Goal: Task Accomplishment & Management: Manage account settings

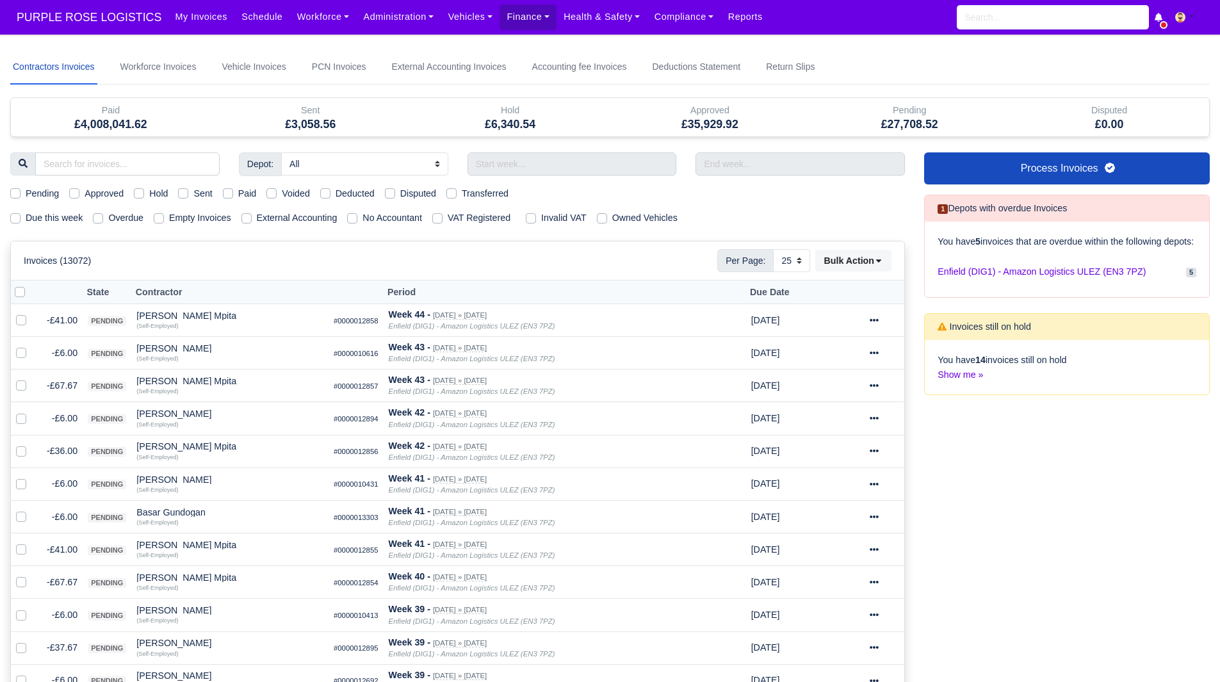
select select "25"
click at [511, 20] on link "Finance" at bounding box center [528, 16] width 57 height 25
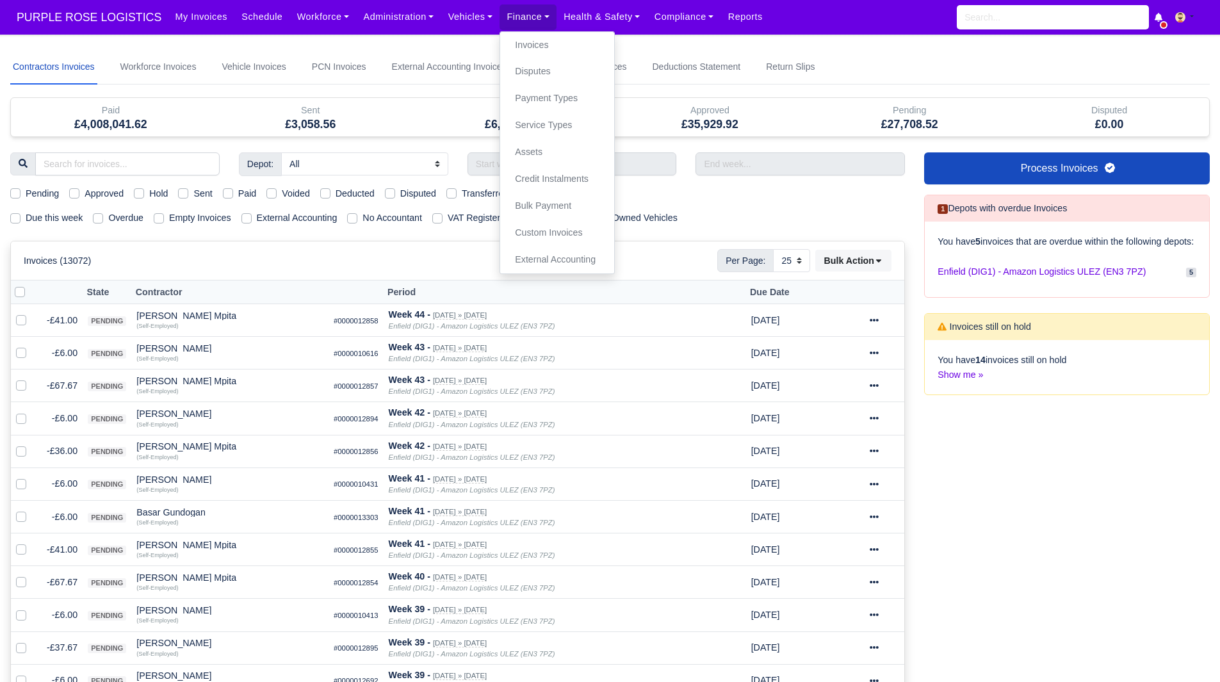
click at [428, 95] on div "Contractors Invoices Workforce Invoices Vehicle Invoices PCN Invoices External …" at bounding box center [610, 662] width 1200 height 1224
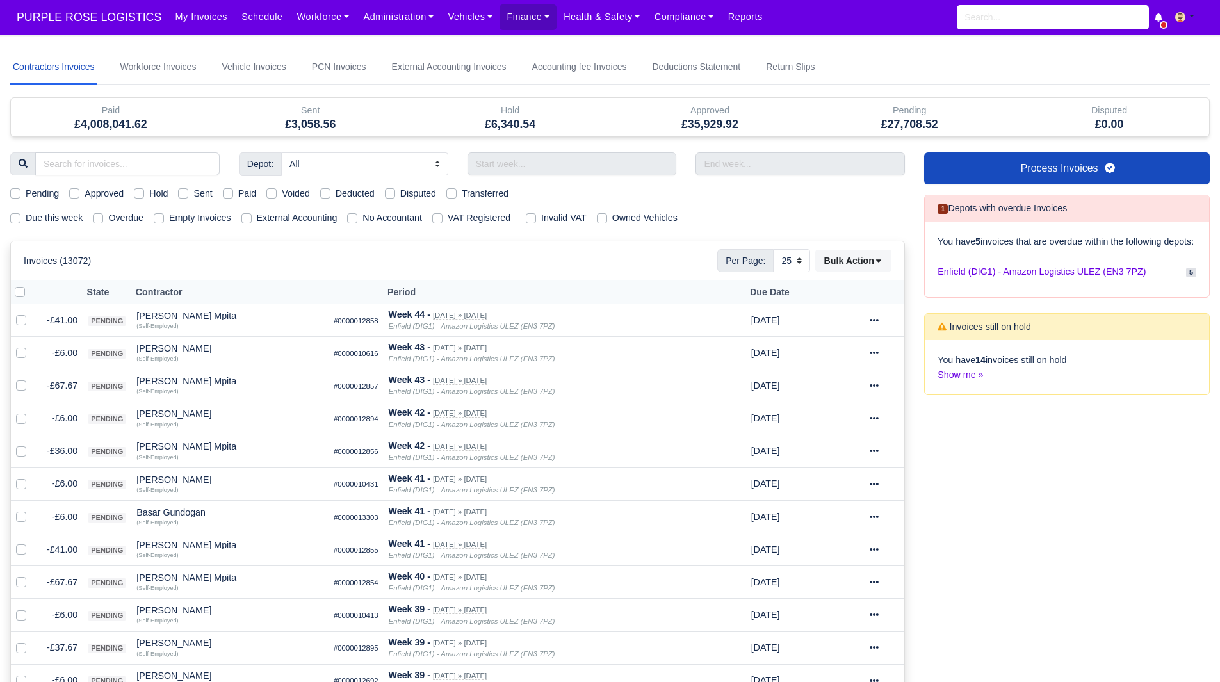
click at [149, 198] on label "Hold" at bounding box center [158, 193] width 19 height 15
click at [144, 197] on input "Hold" at bounding box center [139, 191] width 10 height 10
checkbox input "true"
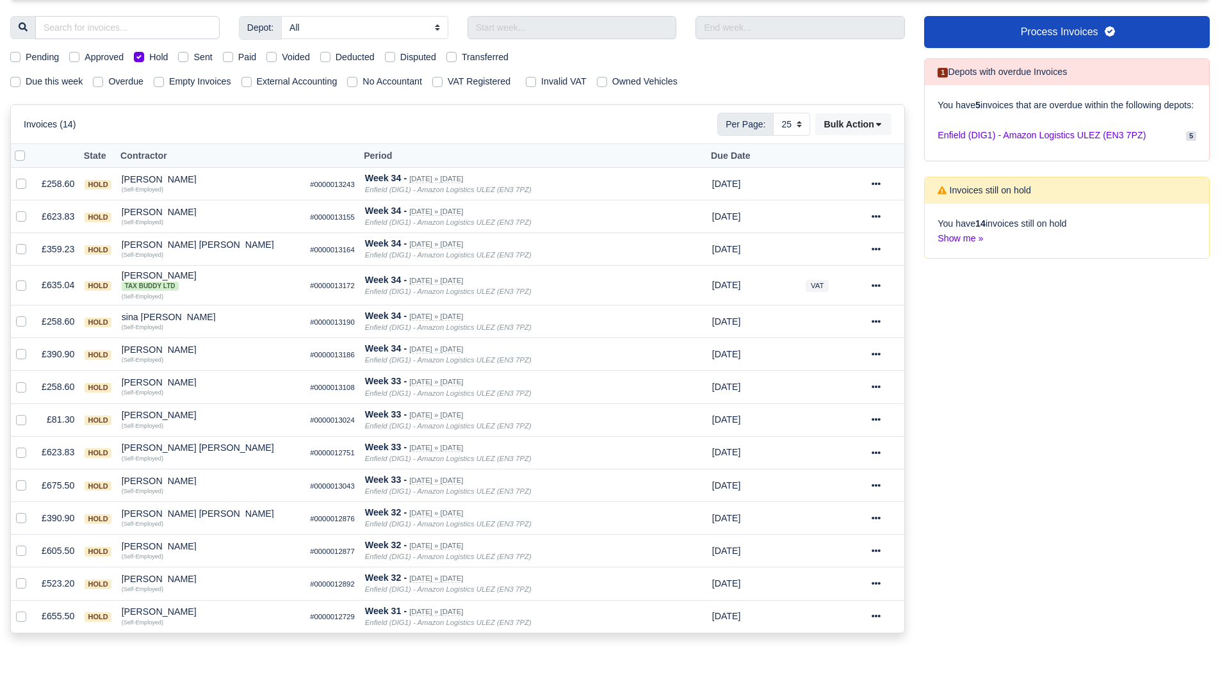
scroll to position [136, 0]
click at [145, 614] on div "[PERSON_NAME]" at bounding box center [211, 612] width 179 height 9
click at [258, 570] on button "Other Invoices" at bounding box center [272, 572] width 177 height 19
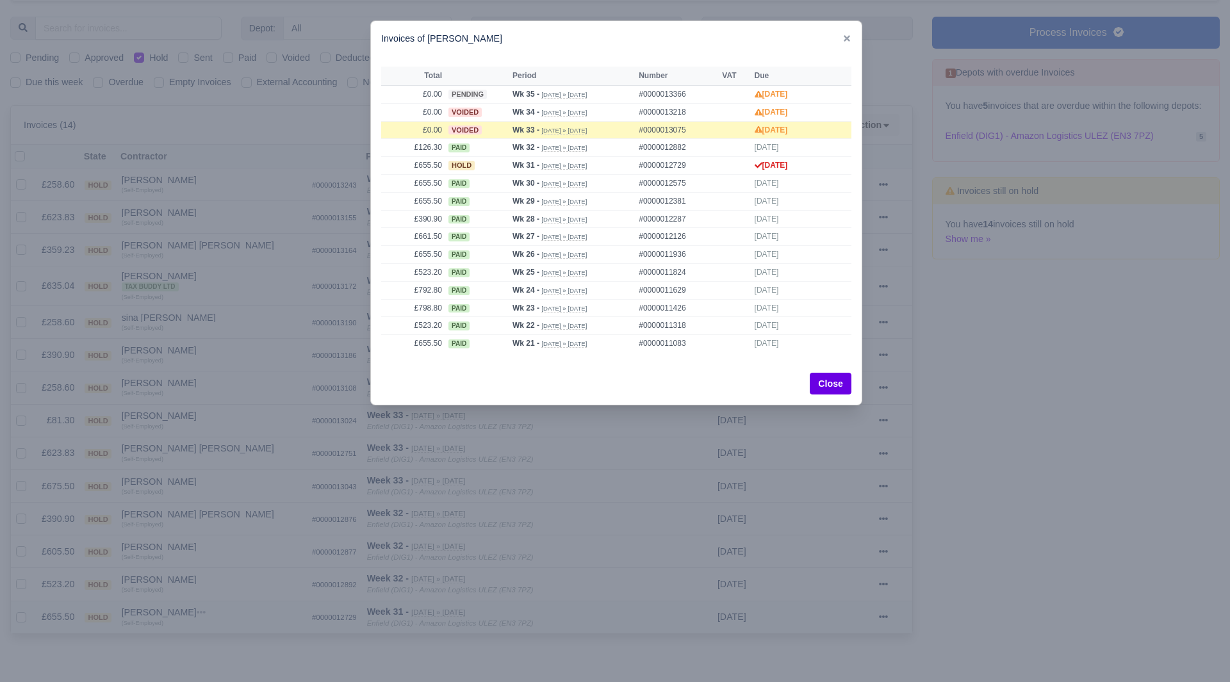
click at [258, 570] on div at bounding box center [615, 341] width 1230 height 682
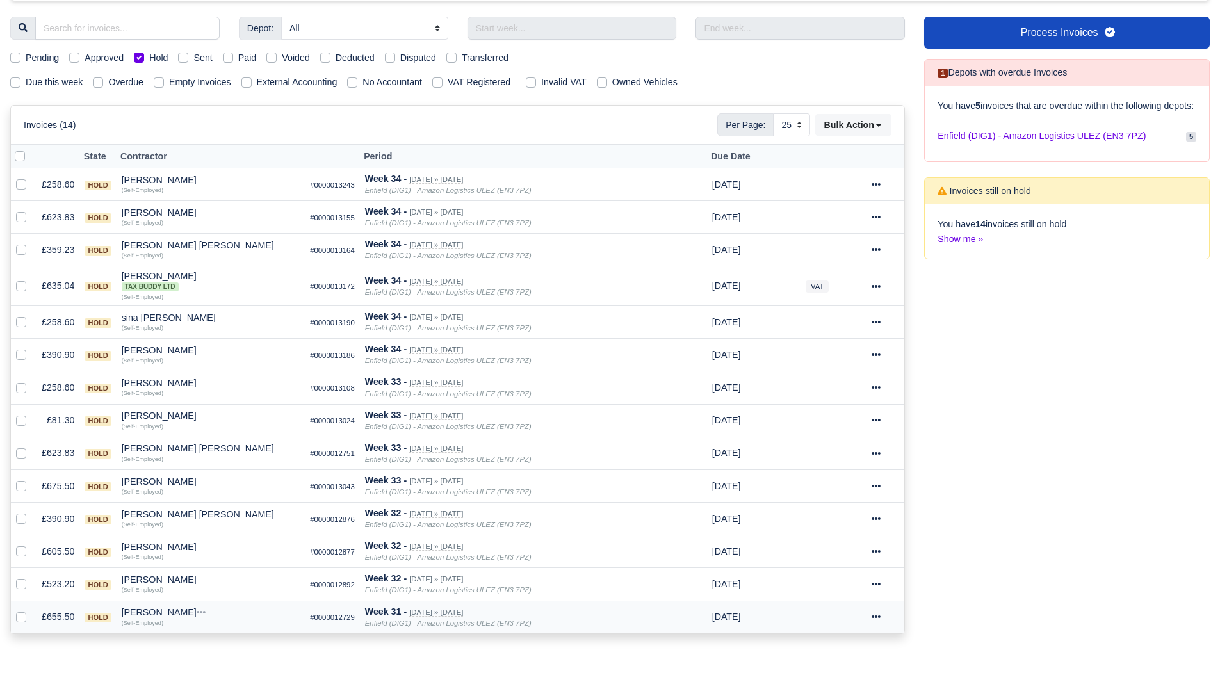
click at [151, 611] on div "[PERSON_NAME]" at bounding box center [211, 612] width 179 height 9
click at [230, 596] on button "Wallet" at bounding box center [272, 592] width 177 height 19
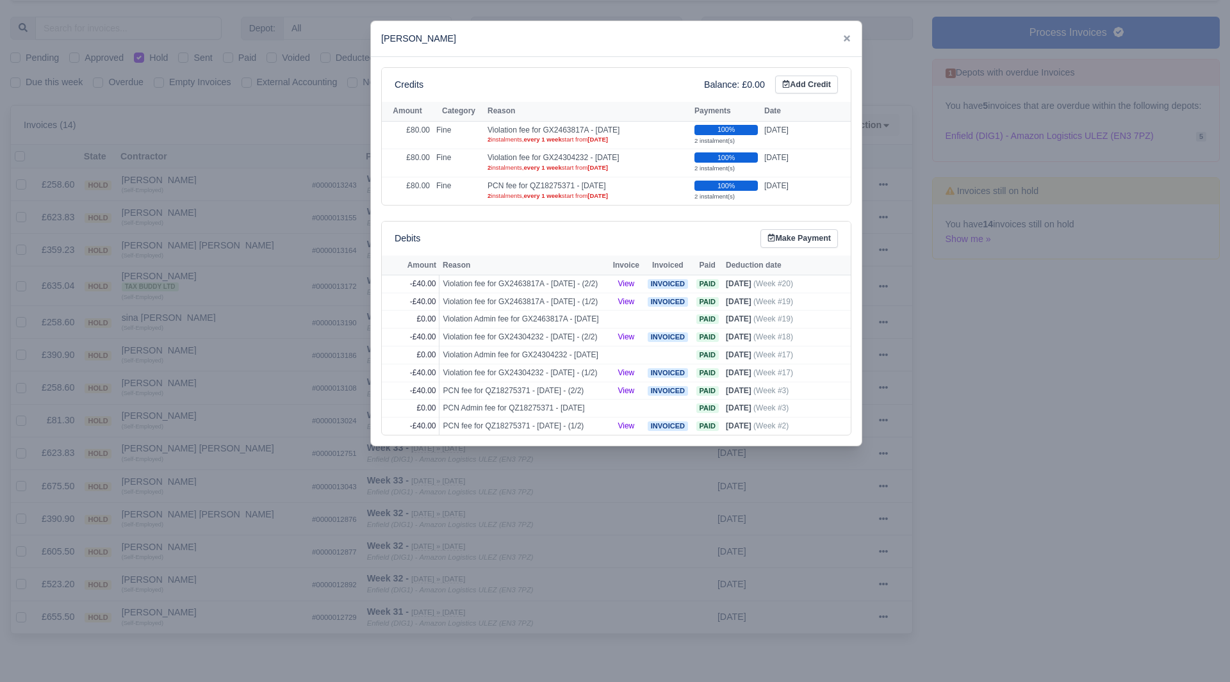
click at [190, 591] on div at bounding box center [615, 341] width 1230 height 682
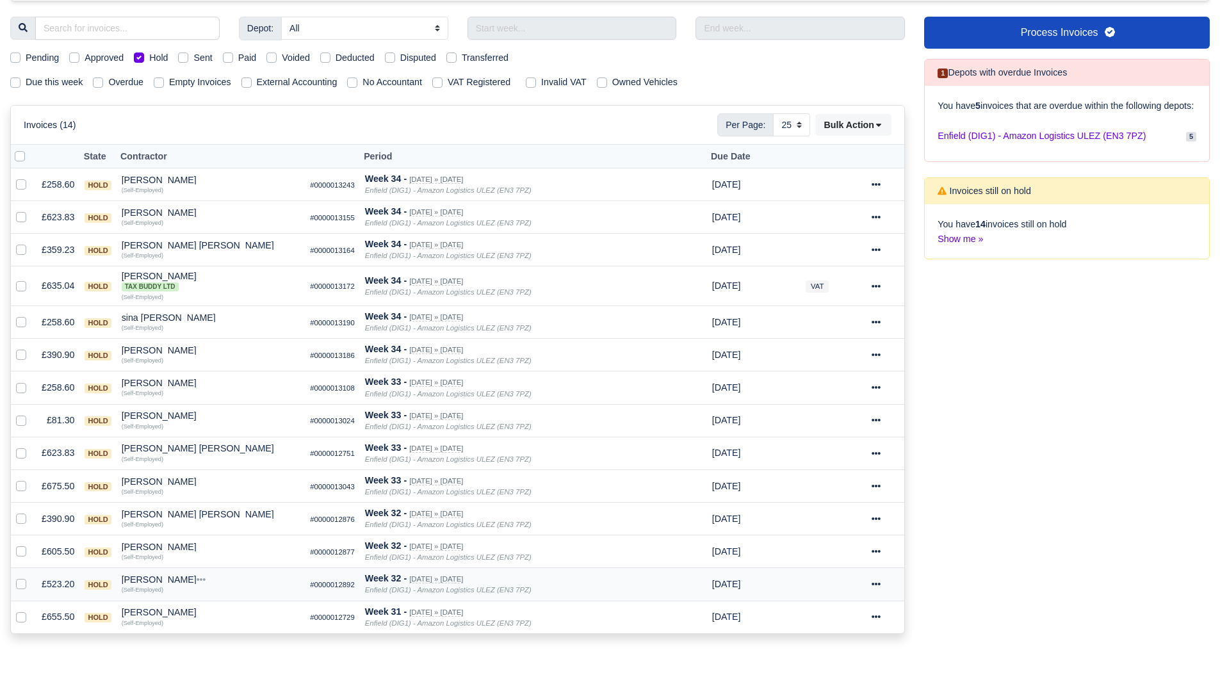
click at [174, 580] on div "[PERSON_NAME]" at bounding box center [211, 579] width 179 height 9
click at [218, 607] on button "Other Invoices" at bounding box center [272, 616] width 177 height 19
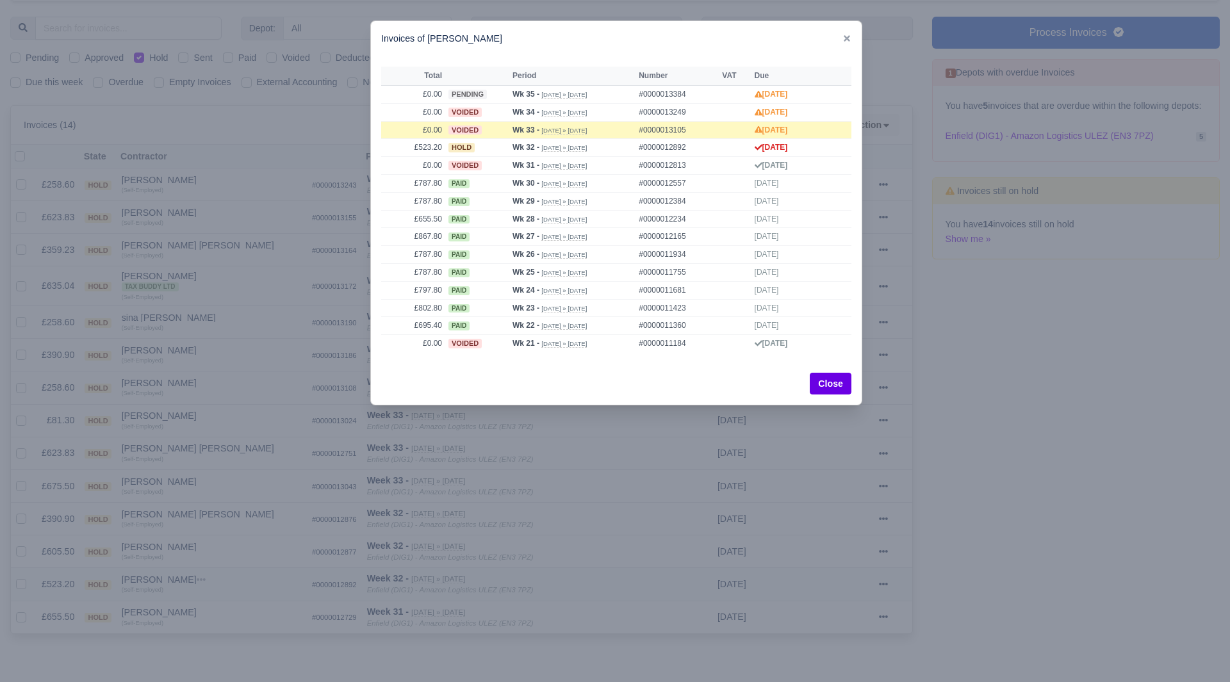
click at [218, 607] on div at bounding box center [615, 341] width 1230 height 682
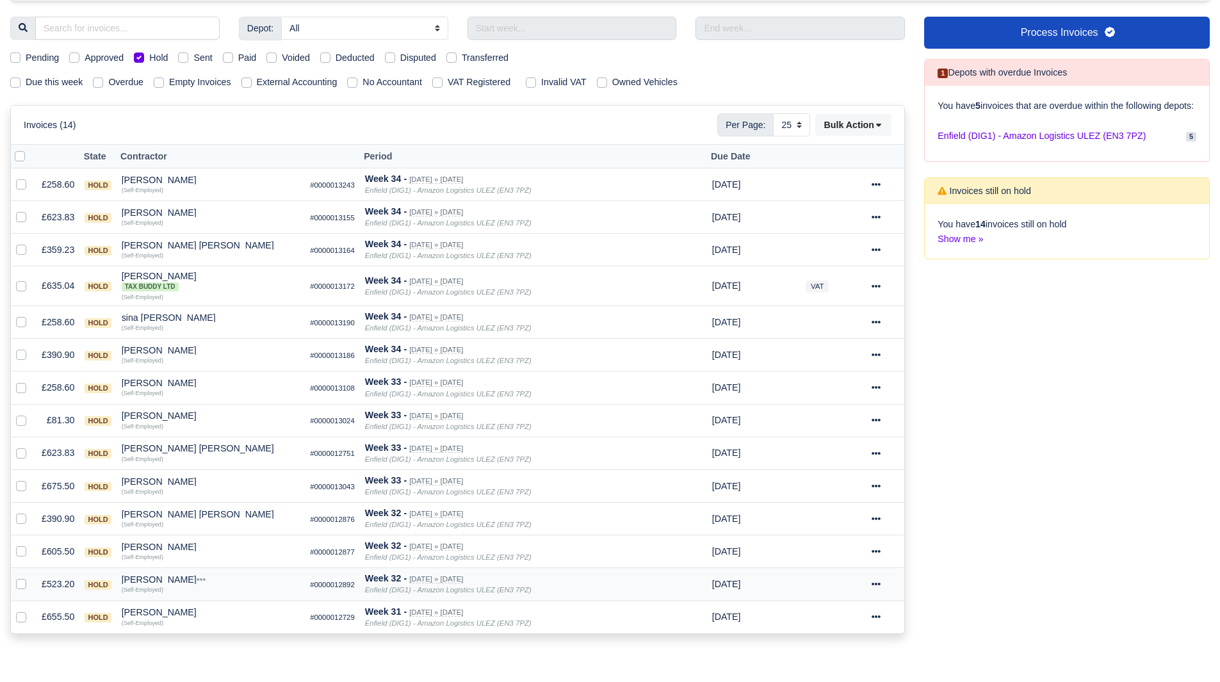
click at [190, 583] on div "[PERSON_NAME]" at bounding box center [211, 579] width 179 height 9
click at [226, 631] on button "Wallet" at bounding box center [272, 635] width 177 height 19
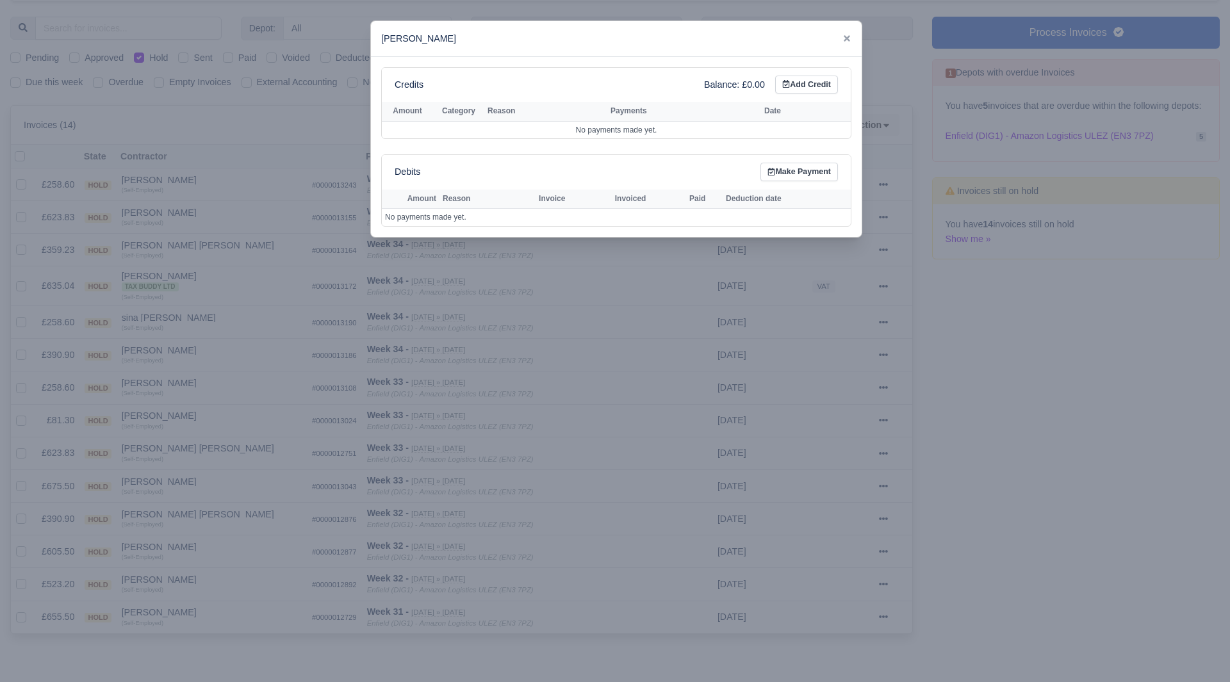
click at [195, 586] on div at bounding box center [615, 341] width 1230 height 682
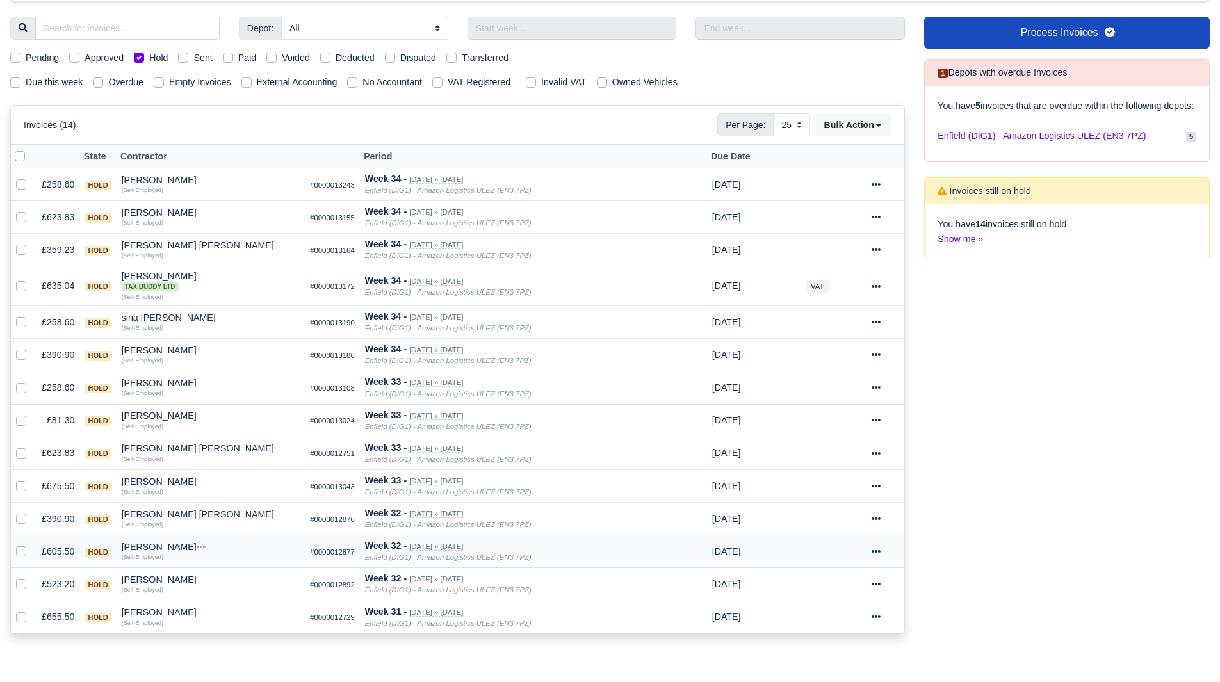
click at [161, 547] on div "[PERSON_NAME]" at bounding box center [211, 547] width 179 height 9
click at [217, 577] on button "Other Invoices" at bounding box center [272, 583] width 177 height 19
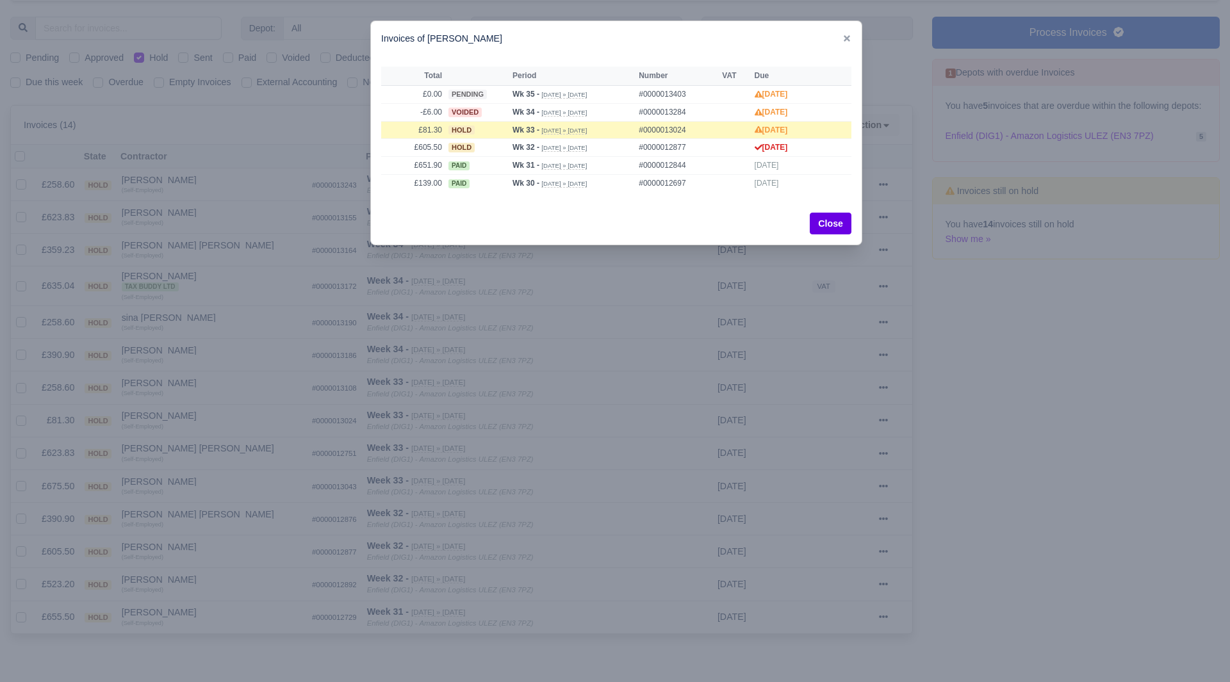
click at [211, 569] on div at bounding box center [615, 341] width 1230 height 682
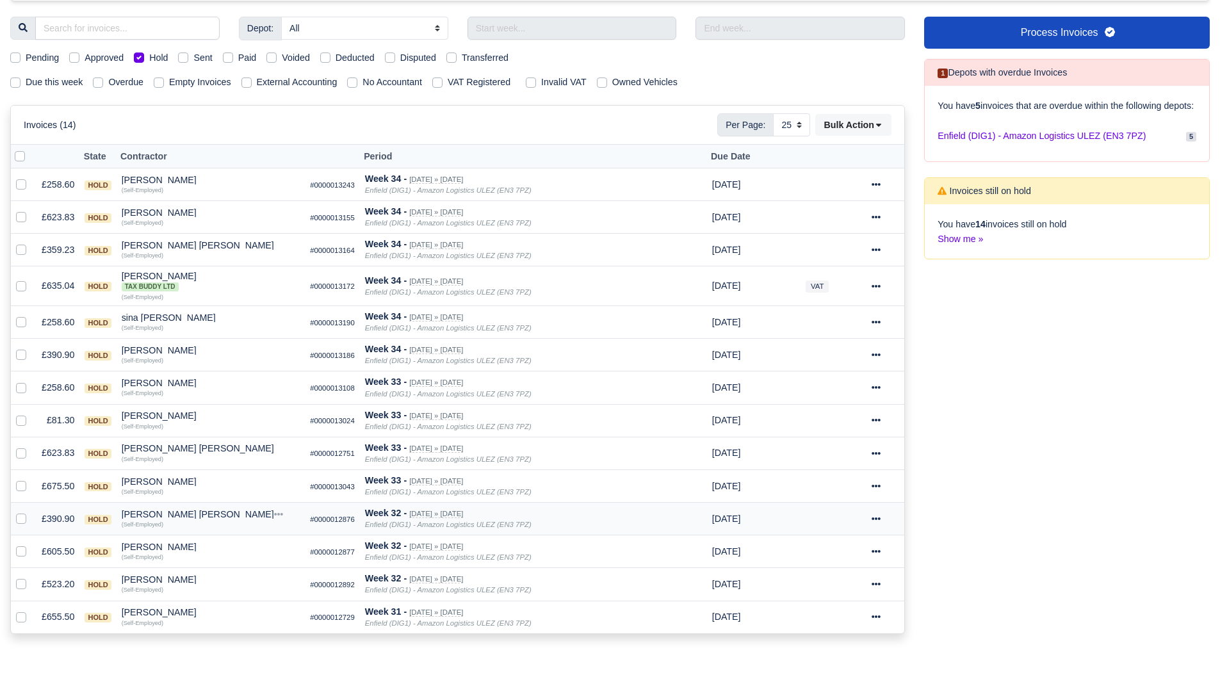
click at [153, 516] on div "[PERSON_NAME] [PERSON_NAME]" at bounding box center [211, 514] width 179 height 9
click at [237, 552] on button "Other Invoices" at bounding box center [272, 550] width 177 height 19
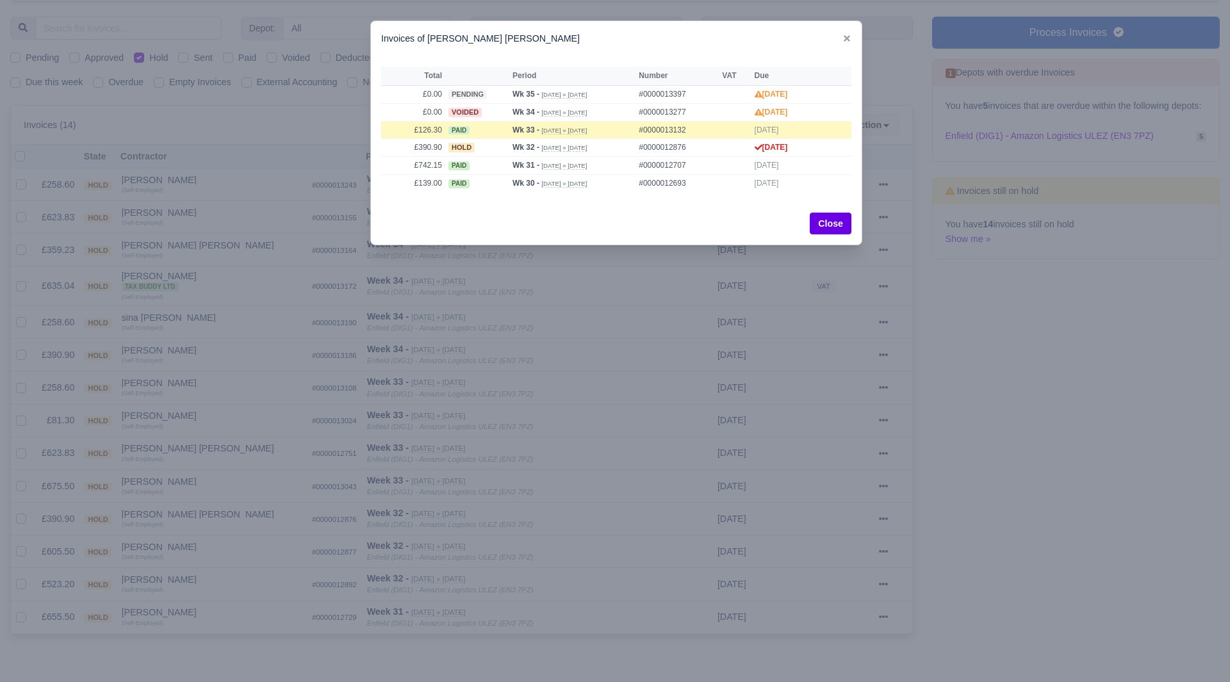
click at [203, 537] on div at bounding box center [615, 341] width 1230 height 682
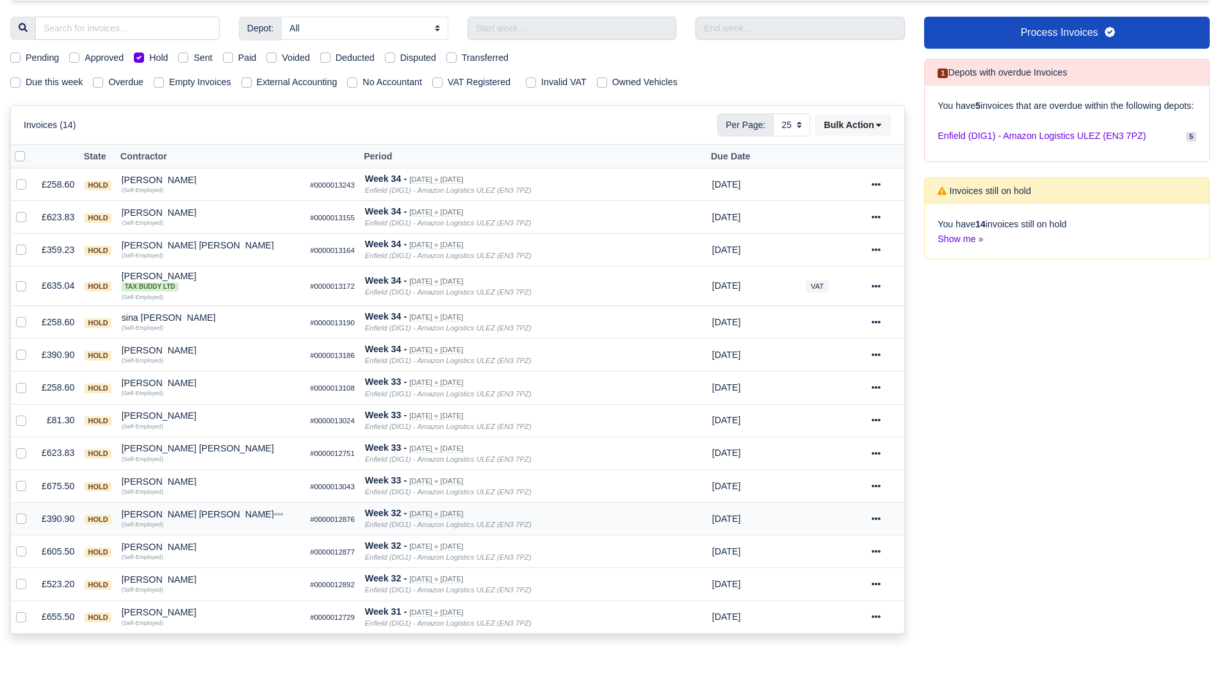
click at [186, 516] on div "[PERSON_NAME] [PERSON_NAME]" at bounding box center [211, 514] width 179 height 9
click at [218, 569] on button "Wallet" at bounding box center [272, 570] width 177 height 19
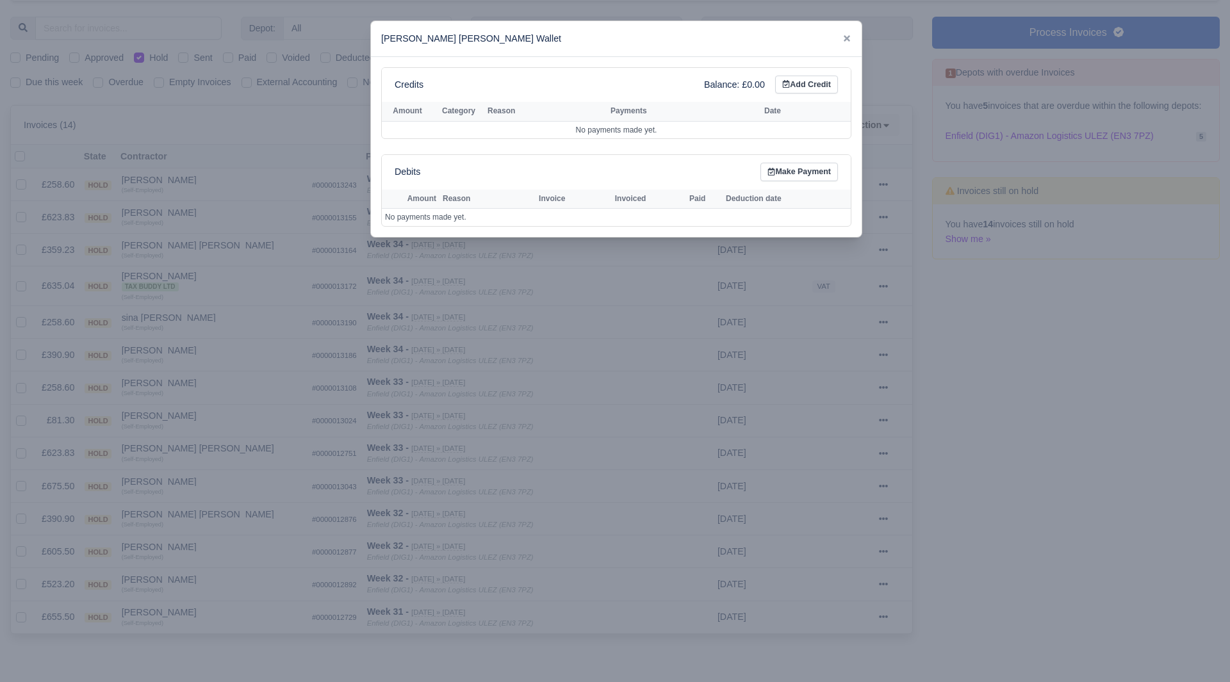
click at [222, 587] on div at bounding box center [615, 341] width 1230 height 682
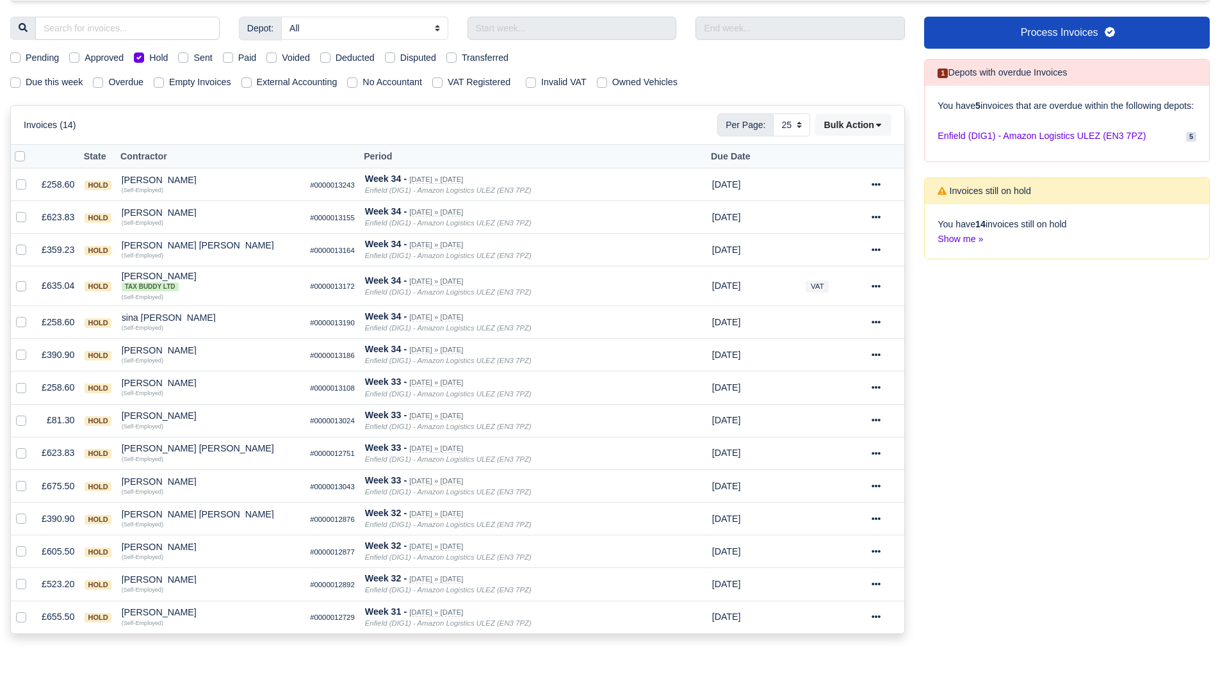
scroll to position [0, 0]
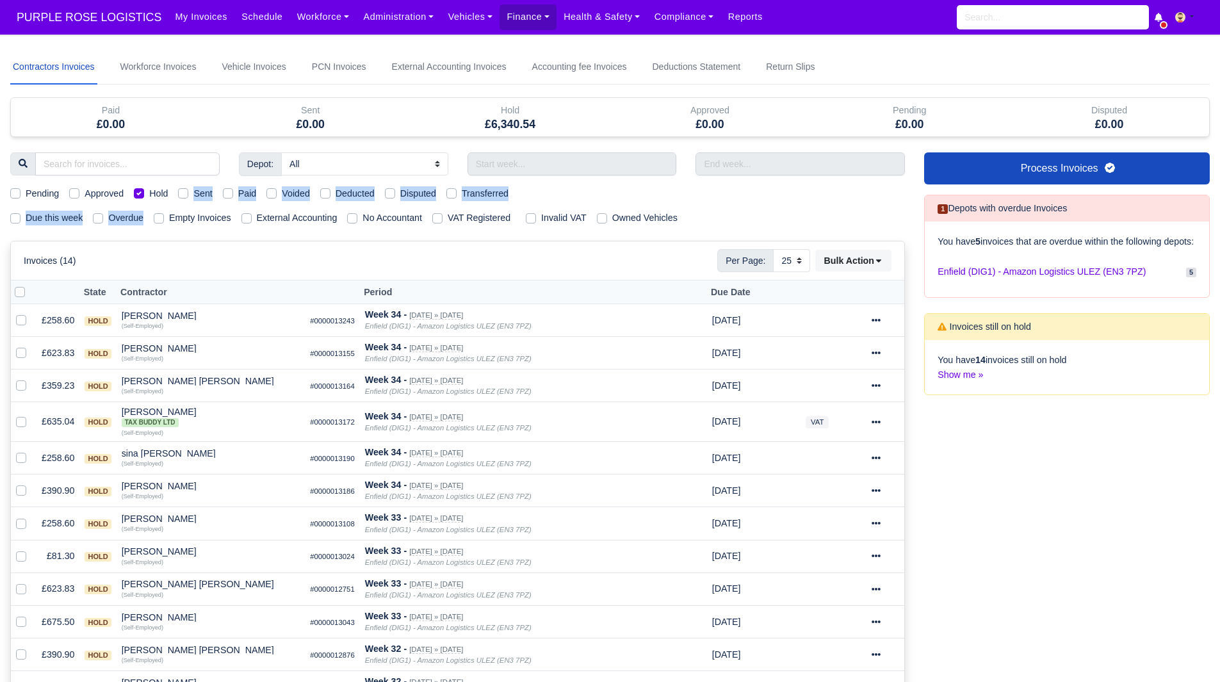
drag, startPoint x: 138, startPoint y: 194, endPoint x: 150, endPoint y: 211, distance: 20.8
click at [150, 211] on div "Depot: All Enfield (DIG1) - Amazon Logistics ULEZ (EN3 7PZ) Harlow (DHW1) - Ama…" at bounding box center [458, 468] width 914 height 633
click at [167, 239] on div "Depot: All Enfield (DIG1) - Amazon Logistics ULEZ (EN3 7PZ) Harlow (DHW1) - Ama…" at bounding box center [458, 468] width 914 height 633
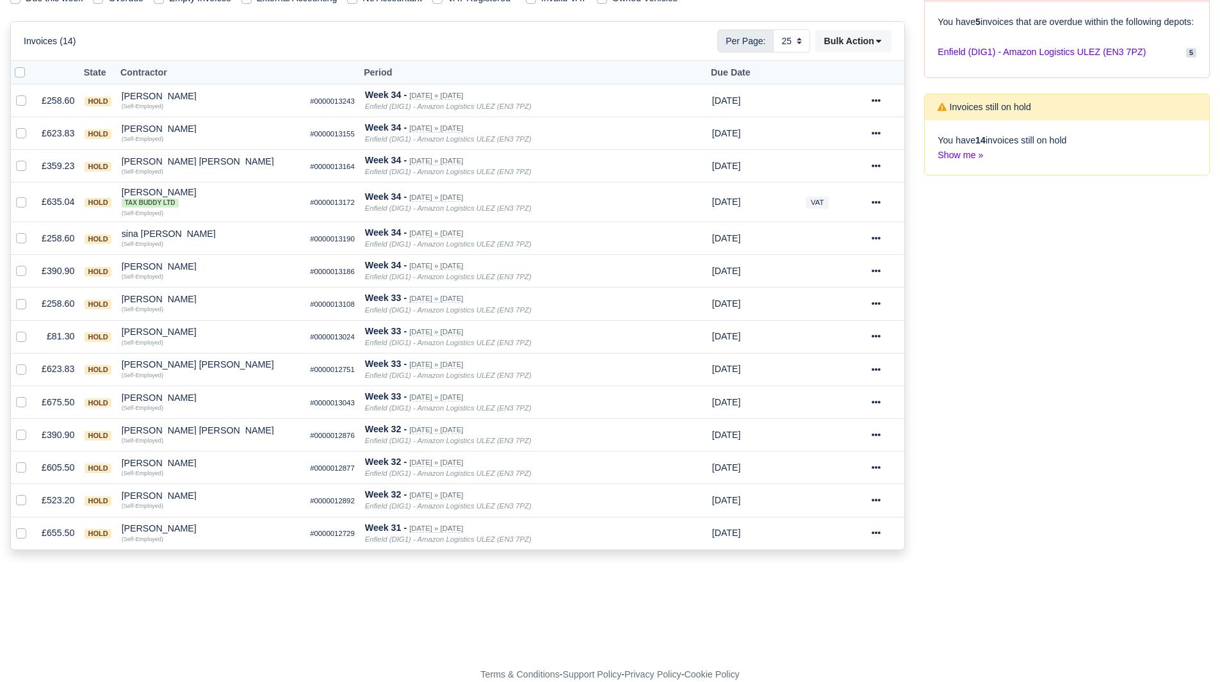
click at [175, 580] on form "Set to pending Selected Invoices? You have selected 0 invoice(s) for pending. D…" at bounding box center [610, 587] width 1200 height 15
